Goal: Task Accomplishment & Management: Complete application form

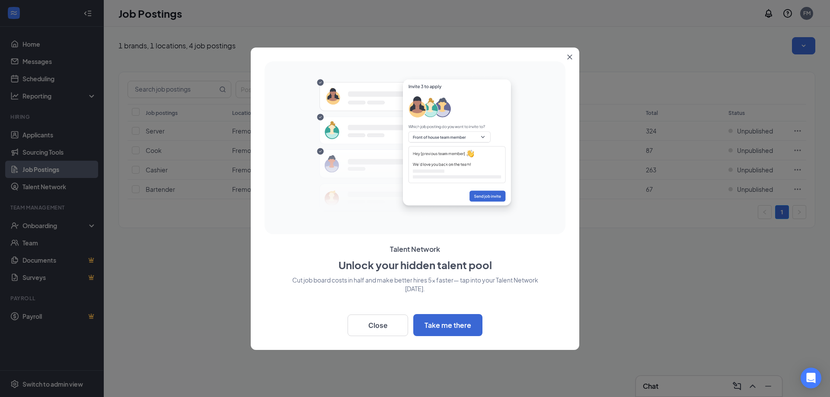
click at [566, 49] on button "Close" at bounding box center [572, 56] width 16 height 16
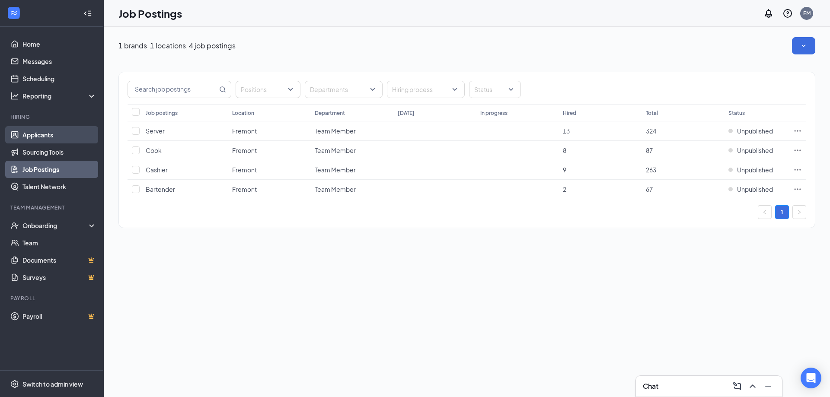
click at [36, 134] on link "Applicants" at bounding box center [59, 134] width 74 height 17
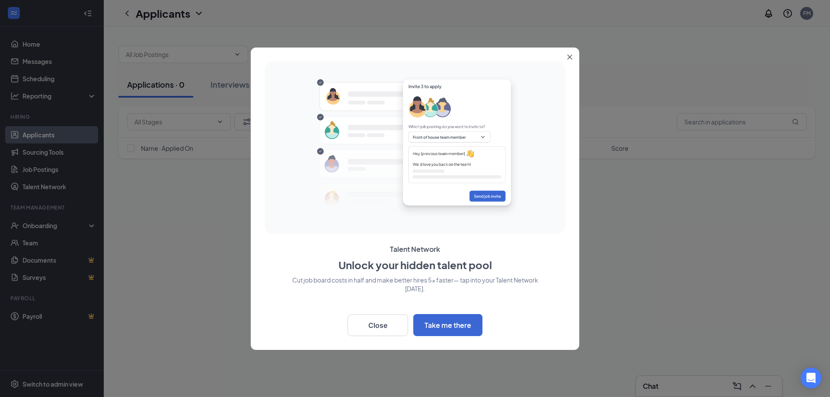
click at [567, 58] on icon "Close" at bounding box center [569, 56] width 5 height 5
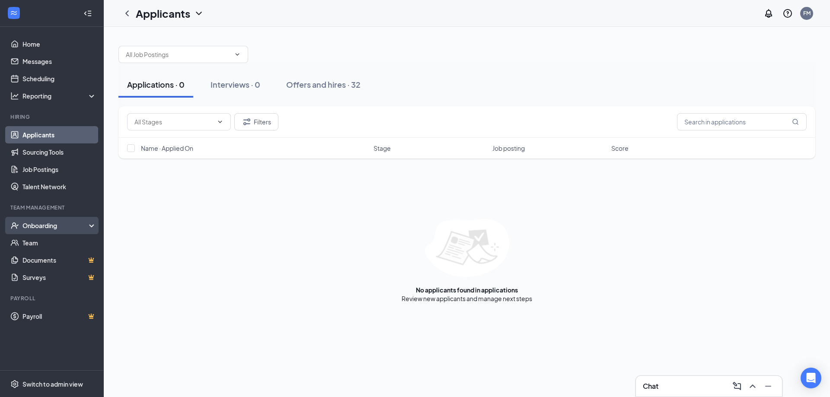
click at [59, 223] on div "Onboarding" at bounding box center [55, 225] width 67 height 9
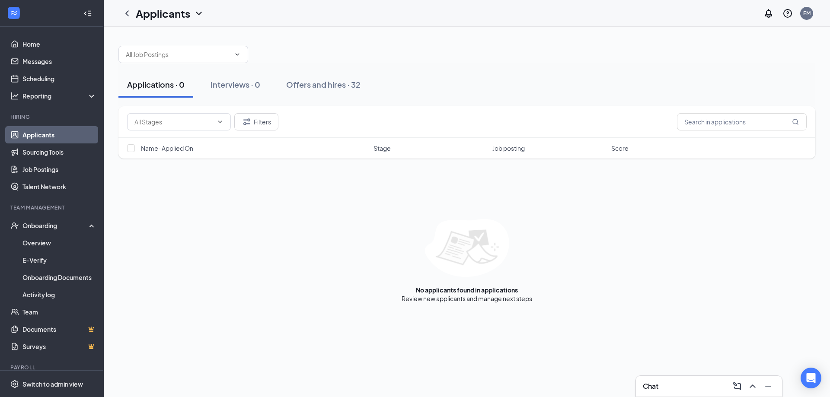
click at [55, 134] on link "Applicants" at bounding box center [59, 134] width 74 height 17
click at [285, 83] on button "Offers and hires · 32" at bounding box center [324, 85] width 92 height 26
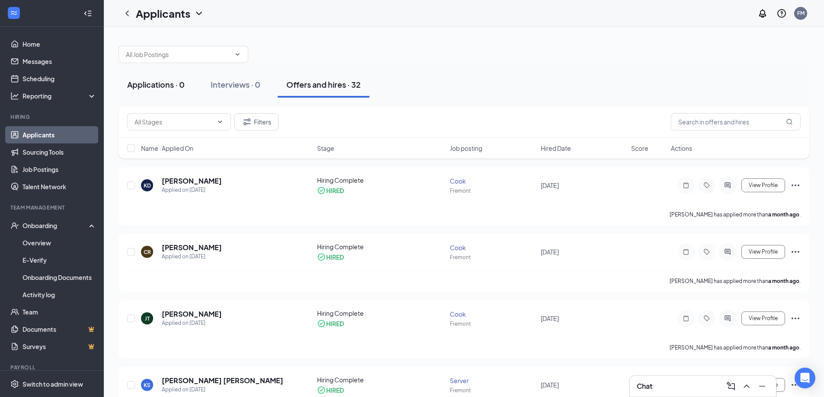
click at [183, 85] on div "Applications · 0" at bounding box center [155, 84] width 57 height 11
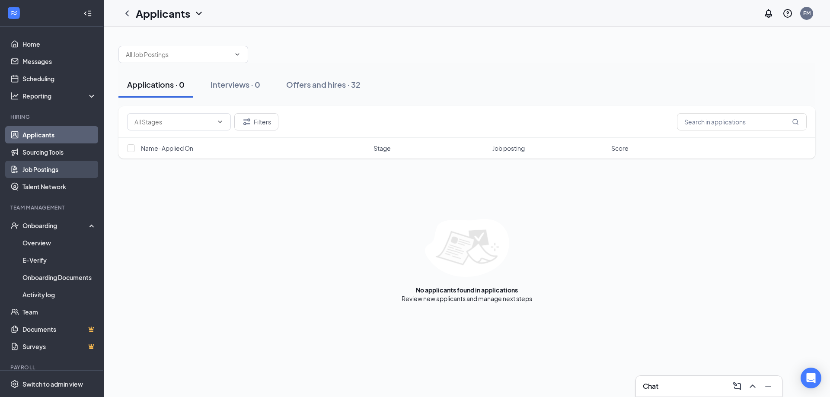
click at [48, 172] on link "Job Postings" at bounding box center [59, 169] width 74 height 17
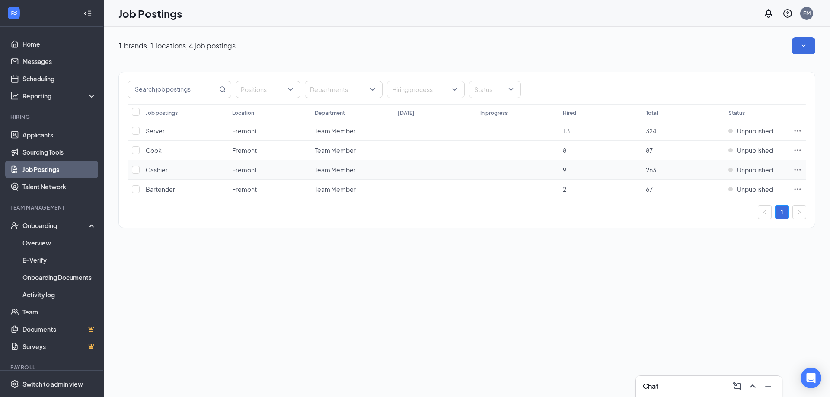
click at [173, 173] on td "Cashier" at bounding box center [184, 169] width 86 height 19
click at [138, 176] on td at bounding box center [135, 169] width 14 height 19
click at [137, 170] on input "checkbox" at bounding box center [136, 170] width 8 height 8
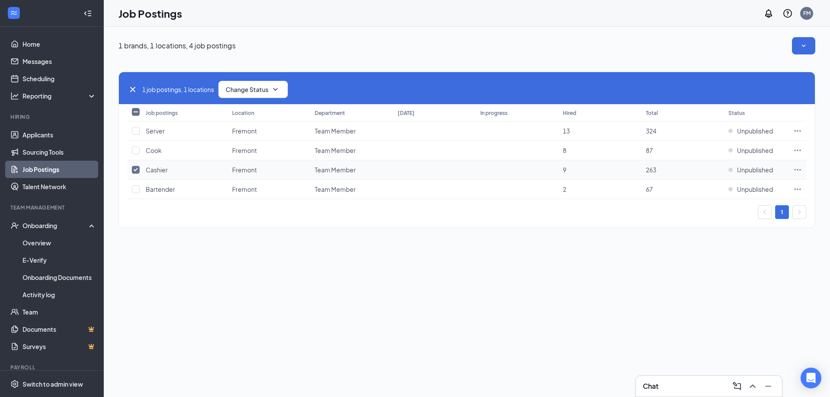
click at [137, 170] on input "checkbox" at bounding box center [136, 170] width 8 height 8
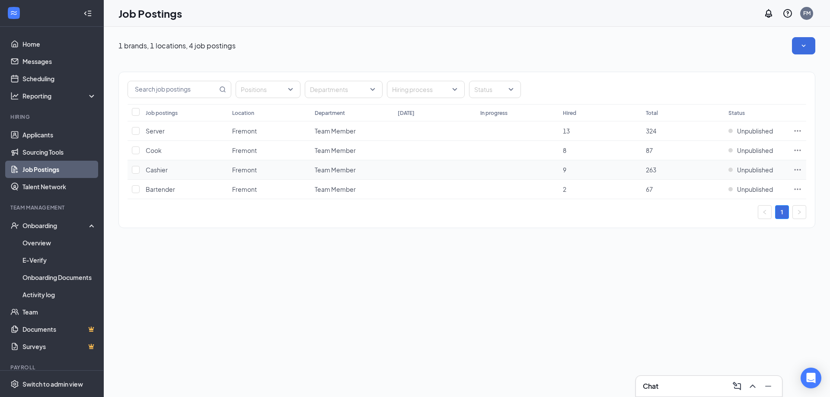
click at [275, 173] on td "Fremont" at bounding box center [269, 169] width 83 height 19
click at [297, 175] on td "Fremont" at bounding box center [269, 169] width 83 height 19
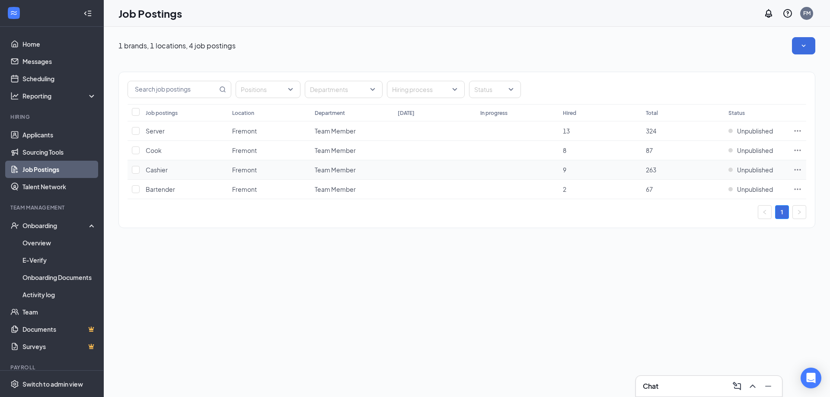
click at [337, 172] on span "Team Member" at bounding box center [335, 170] width 41 height 8
click at [265, 167] on td "Fremont" at bounding box center [269, 169] width 83 height 19
click at [142, 171] on td "Cashier" at bounding box center [184, 169] width 86 height 19
click at [137, 171] on input "checkbox" at bounding box center [136, 170] width 8 height 8
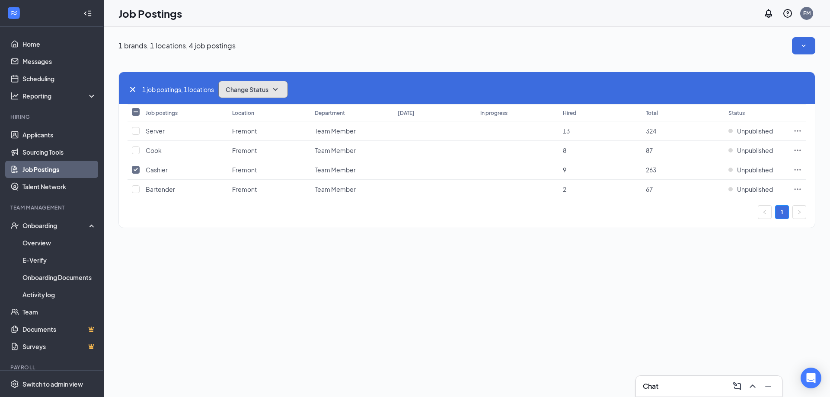
click at [253, 91] on span "Change Status" at bounding box center [247, 89] width 43 height 6
click at [228, 270] on div "1 brands, 1 locations, 4 job postings 1 job postings, 1 locations Change Status…" at bounding box center [467, 212] width 726 height 370
click at [189, 262] on div "1 brands, 1 locations, 4 job postings 1 job postings, 1 locations Change Status…" at bounding box center [467, 212] width 726 height 370
click at [238, 174] on td "Fremont" at bounding box center [269, 169] width 83 height 19
click at [134, 169] on input "checkbox" at bounding box center [136, 170] width 8 height 8
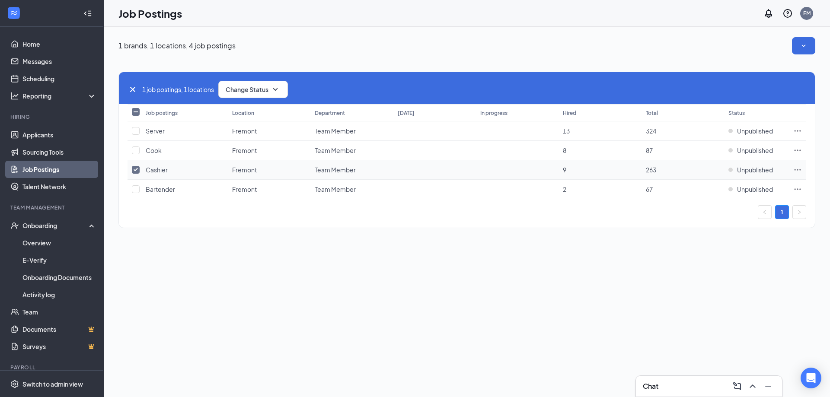
checkbox input "false"
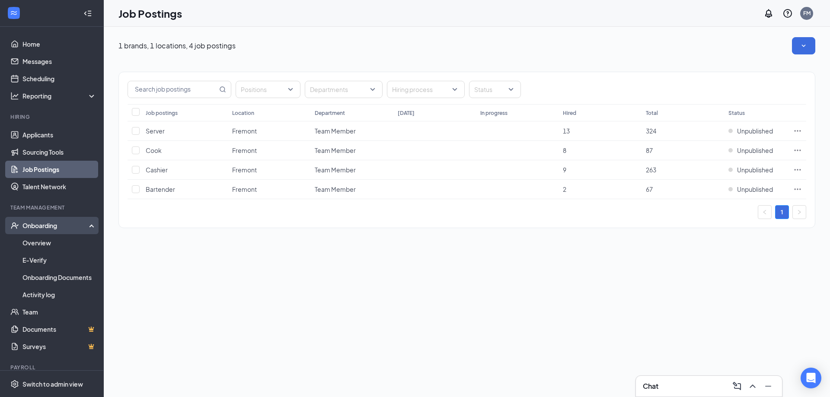
click at [46, 223] on div "Onboarding" at bounding box center [55, 225] width 67 height 9
click at [46, 224] on div "Onboarding" at bounding box center [55, 225] width 67 height 9
click at [39, 243] on link "Overview" at bounding box center [59, 242] width 74 height 17
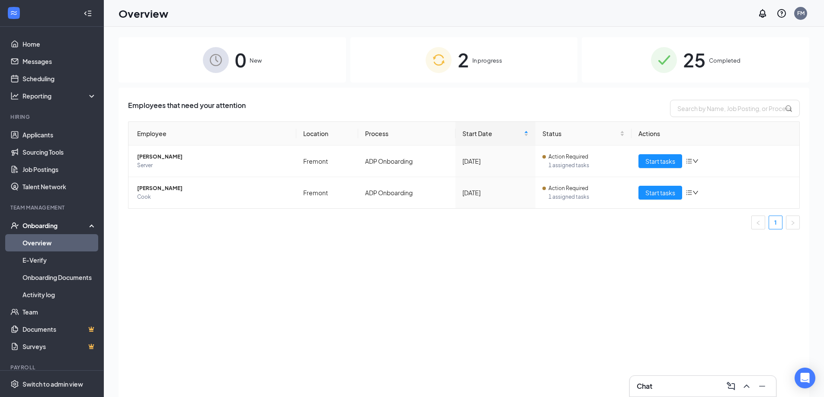
click at [496, 60] on span "In progress" at bounding box center [487, 60] width 30 height 9
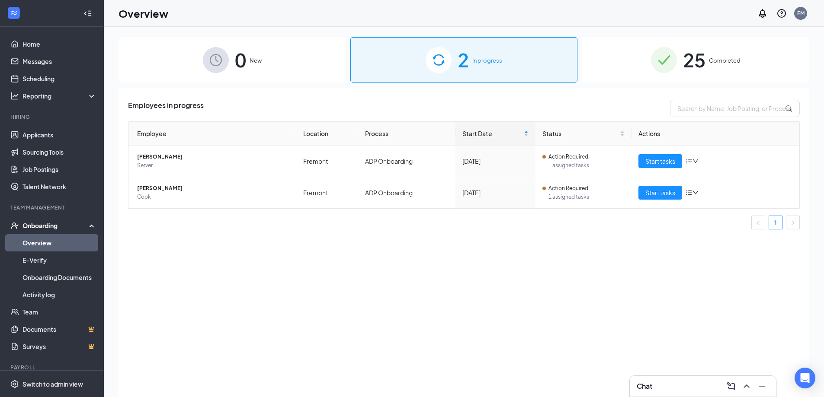
click at [252, 68] on div "0 New" at bounding box center [231, 59] width 227 height 45
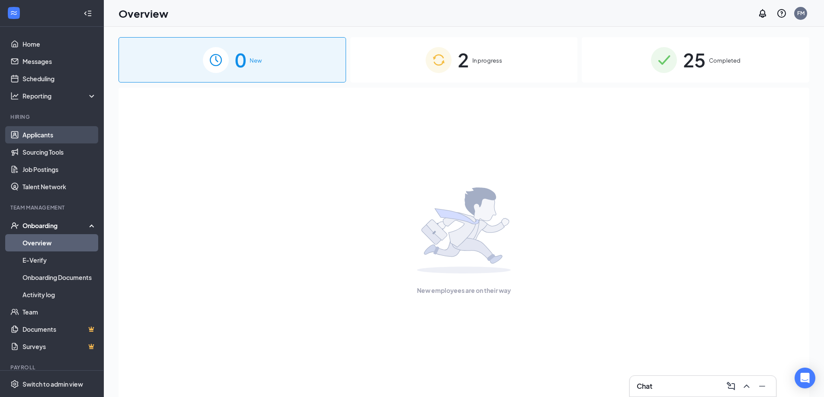
click at [41, 136] on link "Applicants" at bounding box center [59, 134] width 74 height 17
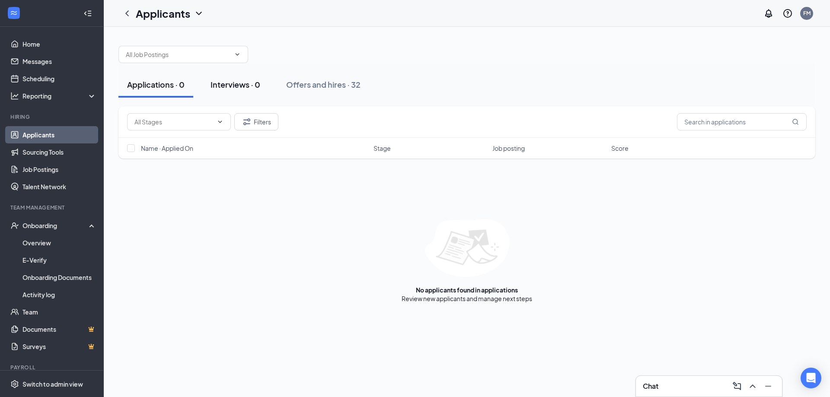
click at [235, 80] on div "Interviews · 0" at bounding box center [236, 84] width 50 height 11
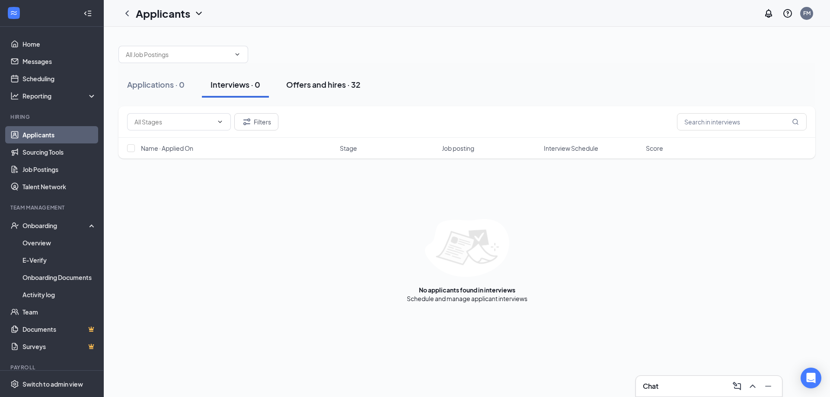
click at [293, 81] on div "Offers and hires · 32" at bounding box center [323, 84] width 74 height 11
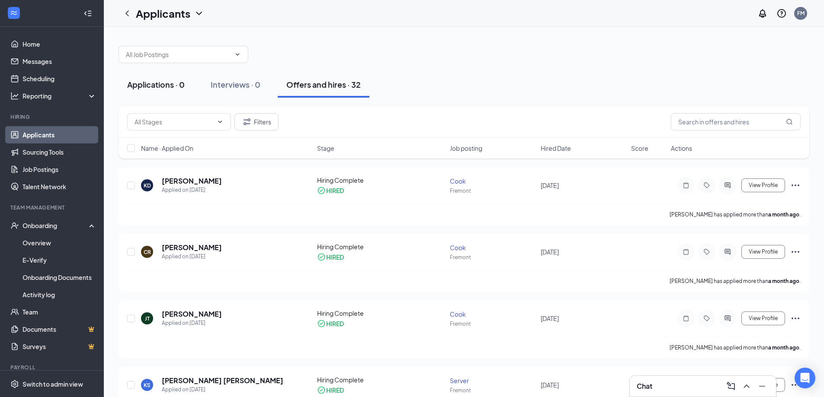
click at [174, 81] on div "Applications · 0" at bounding box center [155, 84] width 57 height 11
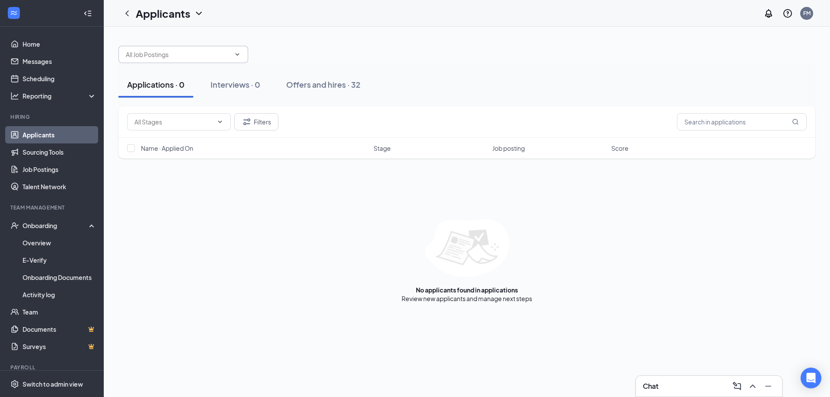
click at [182, 61] on span at bounding box center [183, 54] width 130 height 17
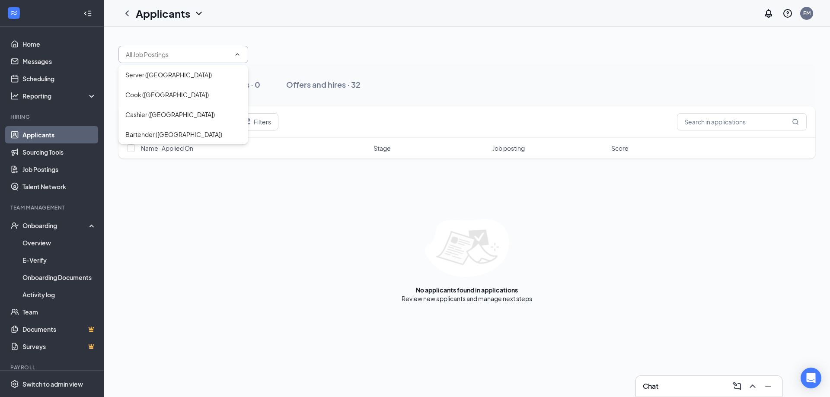
click at [182, 58] on input "text" at bounding box center [178, 55] width 105 height 10
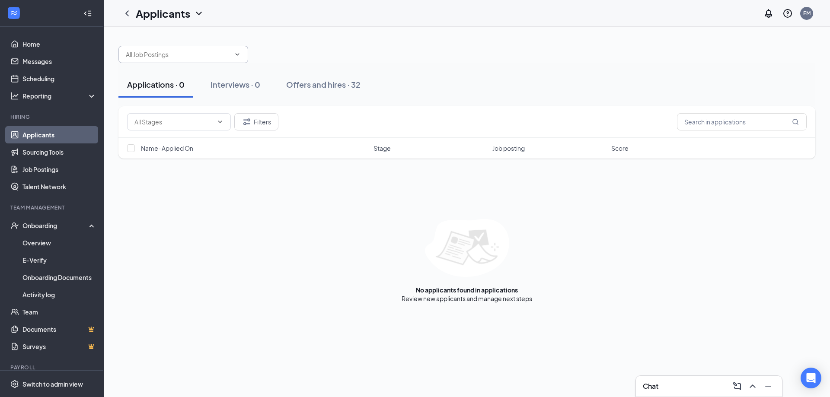
click at [182, 57] on input "text" at bounding box center [178, 55] width 105 height 10
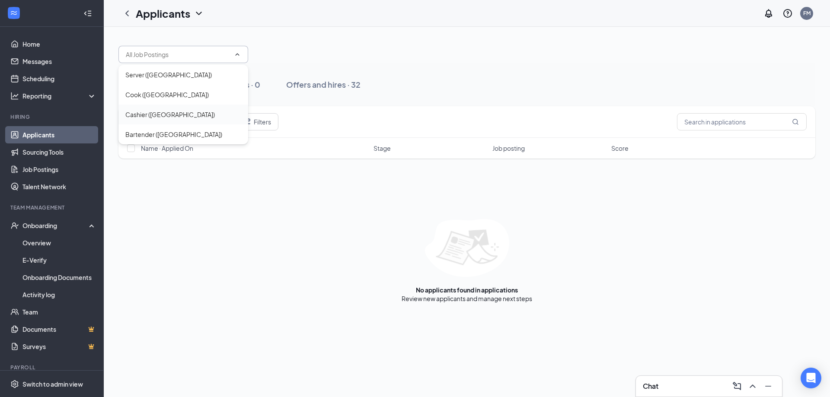
click at [147, 118] on div "Cashier ([GEOGRAPHIC_DATA])" at bounding box center [169, 115] width 89 height 10
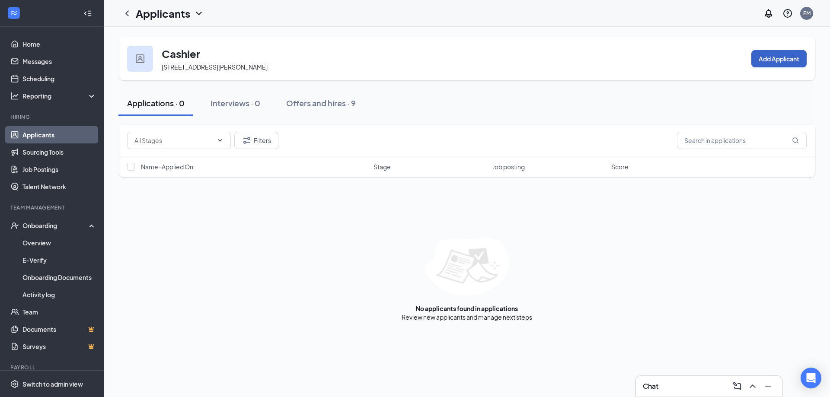
click at [777, 63] on button "Add Applicant" at bounding box center [778, 58] width 55 height 17
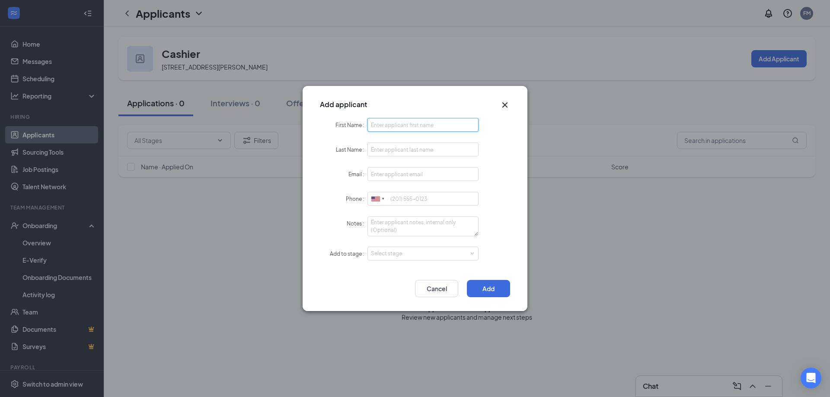
click at [405, 125] on input "First Name" at bounding box center [422, 125] width 111 height 14
type input "azlynn"
click at [394, 146] on input "Last Name" at bounding box center [422, 150] width 111 height 14
type input "Rich"
click at [405, 179] on input "Email" at bounding box center [422, 174] width 111 height 14
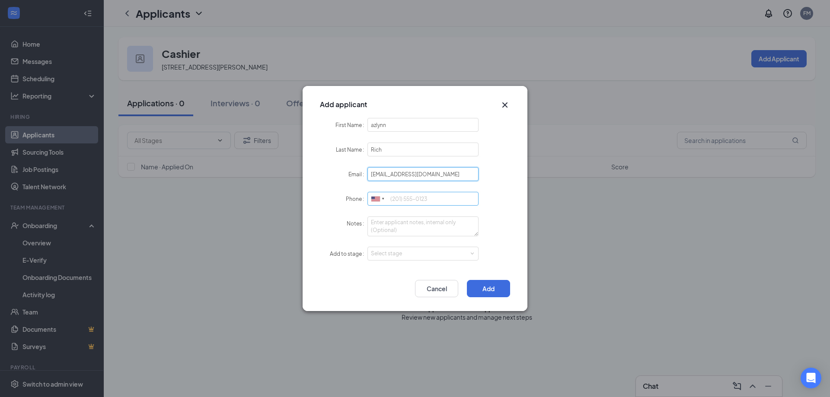
type input "[EMAIL_ADDRESS][DOMAIN_NAME]"
click at [401, 200] on input "Phone" at bounding box center [422, 199] width 111 height 14
type input "4194631133"
click at [494, 284] on button "Add" at bounding box center [488, 288] width 43 height 17
click at [420, 249] on div "Select stage" at bounding box center [423, 254] width 104 height 13
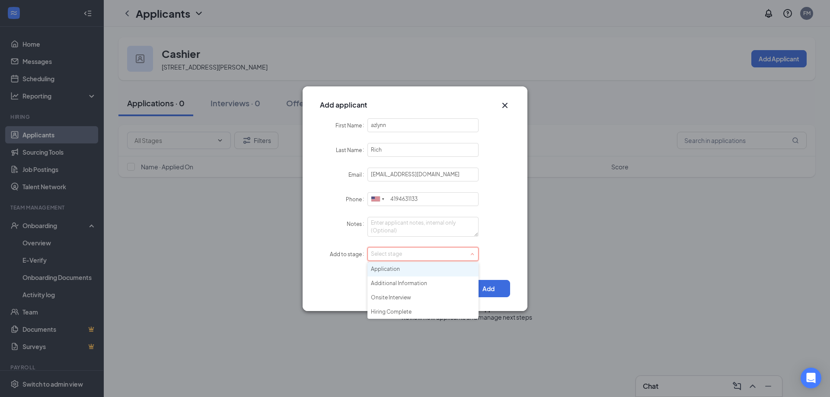
click at [398, 269] on li "Application" at bounding box center [422, 269] width 111 height 14
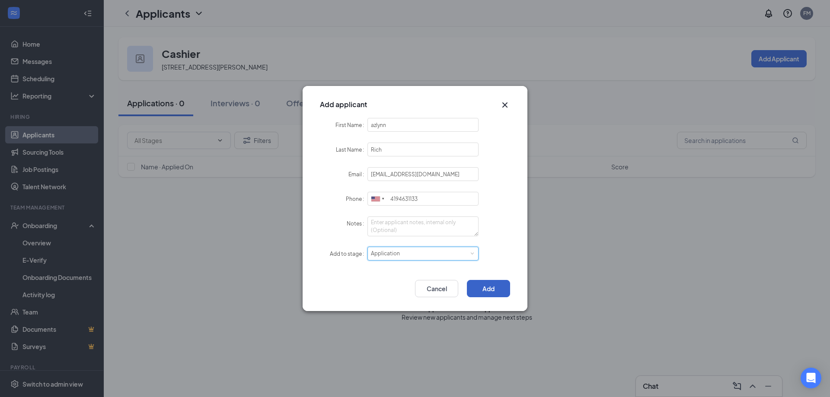
click at [488, 284] on button "Add" at bounding box center [488, 288] width 43 height 17
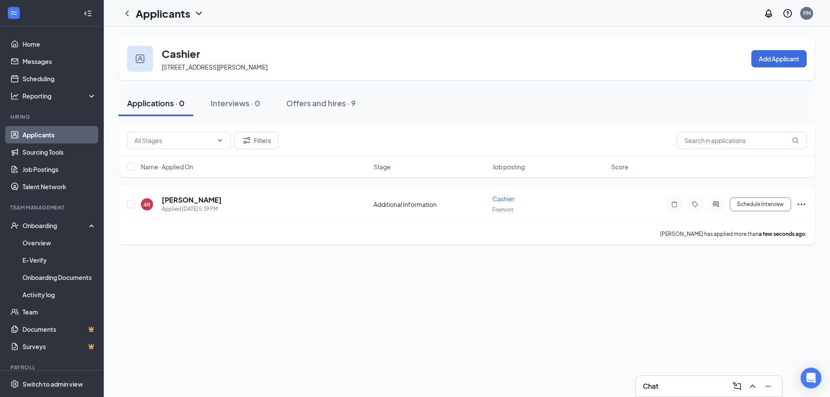
click at [803, 202] on icon "Ellipses" at bounding box center [801, 204] width 10 height 10
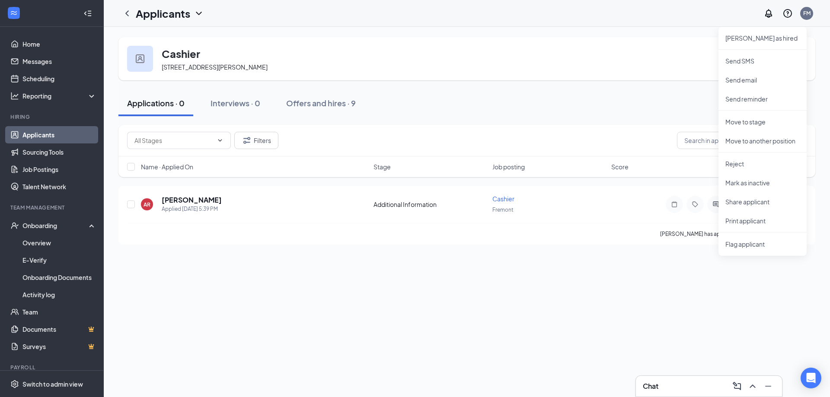
click at [763, 282] on div "Cashier [STREET_ADDRESS][PERSON_NAME][PERSON_NAME] Add Applicant Applications ·…" at bounding box center [467, 212] width 726 height 370
